Goal: Check status: Check status

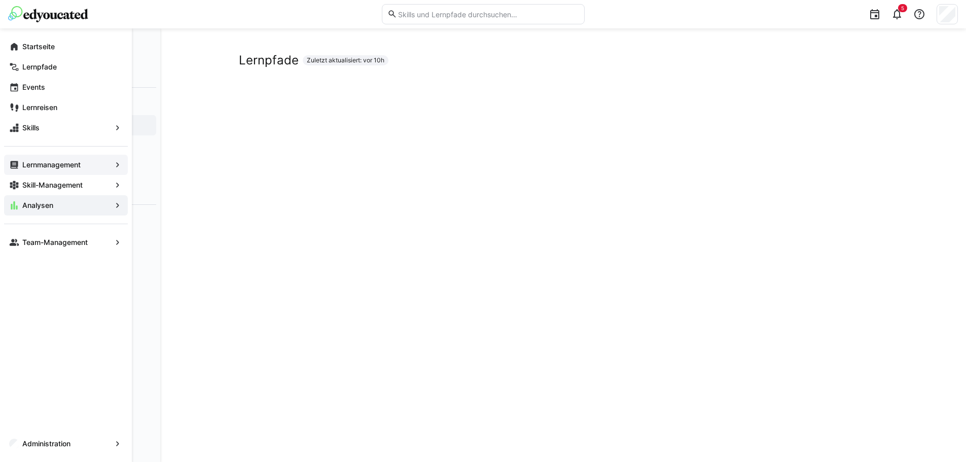
click at [0, 0] on app-navigation-label "Lernmanagement" at bounding box center [0, 0] width 0 height 0
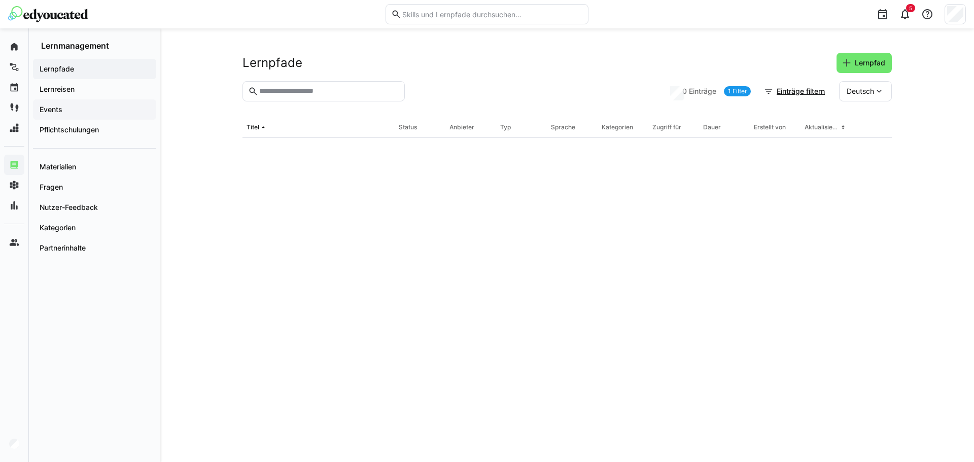
click at [95, 102] on div "Events" at bounding box center [94, 109] width 123 height 20
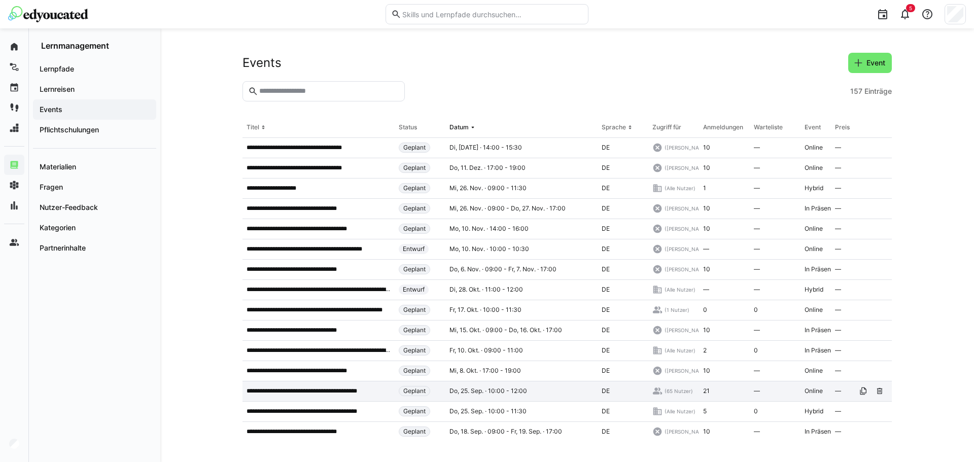
click at [350, 395] on p "**********" at bounding box center [311, 391] width 129 height 8
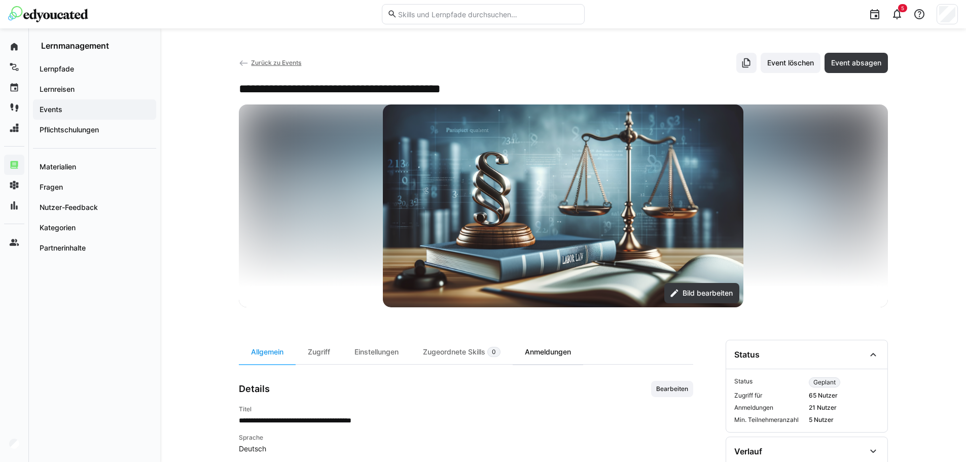
click at [540, 355] on div "Anmeldungen" at bounding box center [548, 352] width 71 height 24
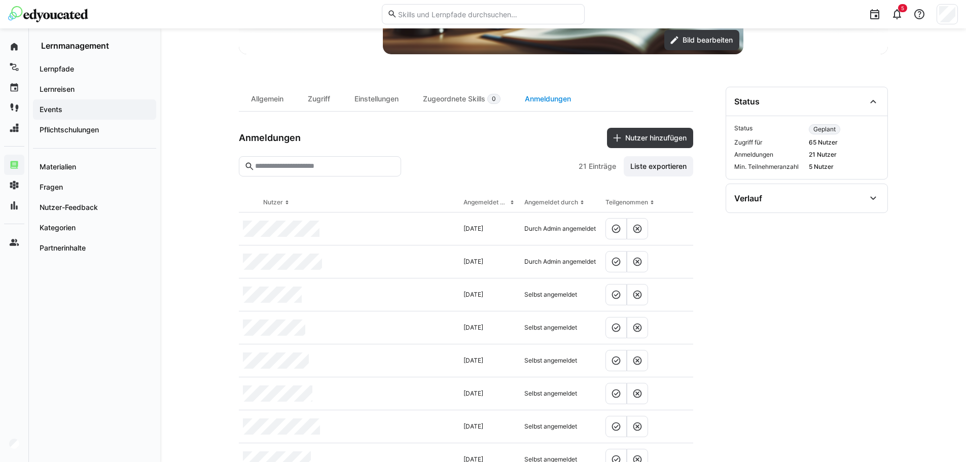
scroll to position [254, 0]
click at [480, 197] on th "Angemeldet am" at bounding box center [490, 202] width 61 height 20
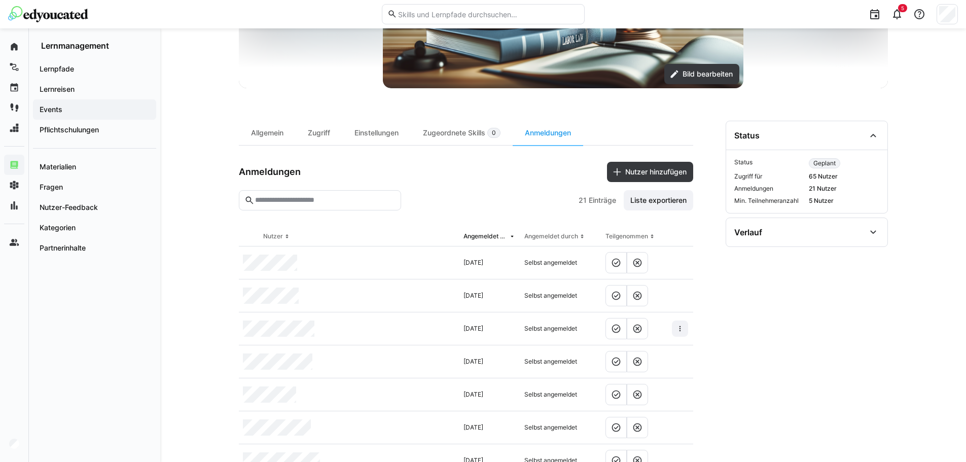
scroll to position [112, 0]
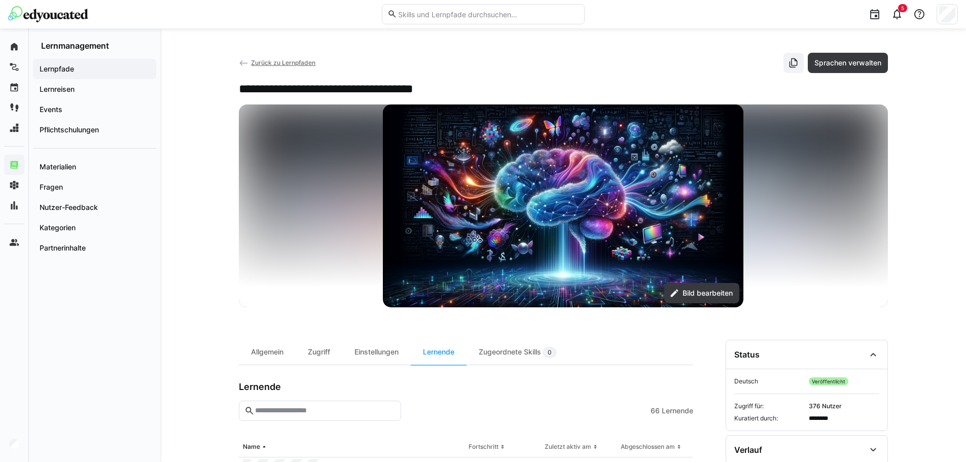
scroll to position [669, 0]
